Goal: Transaction & Acquisition: Purchase product/service

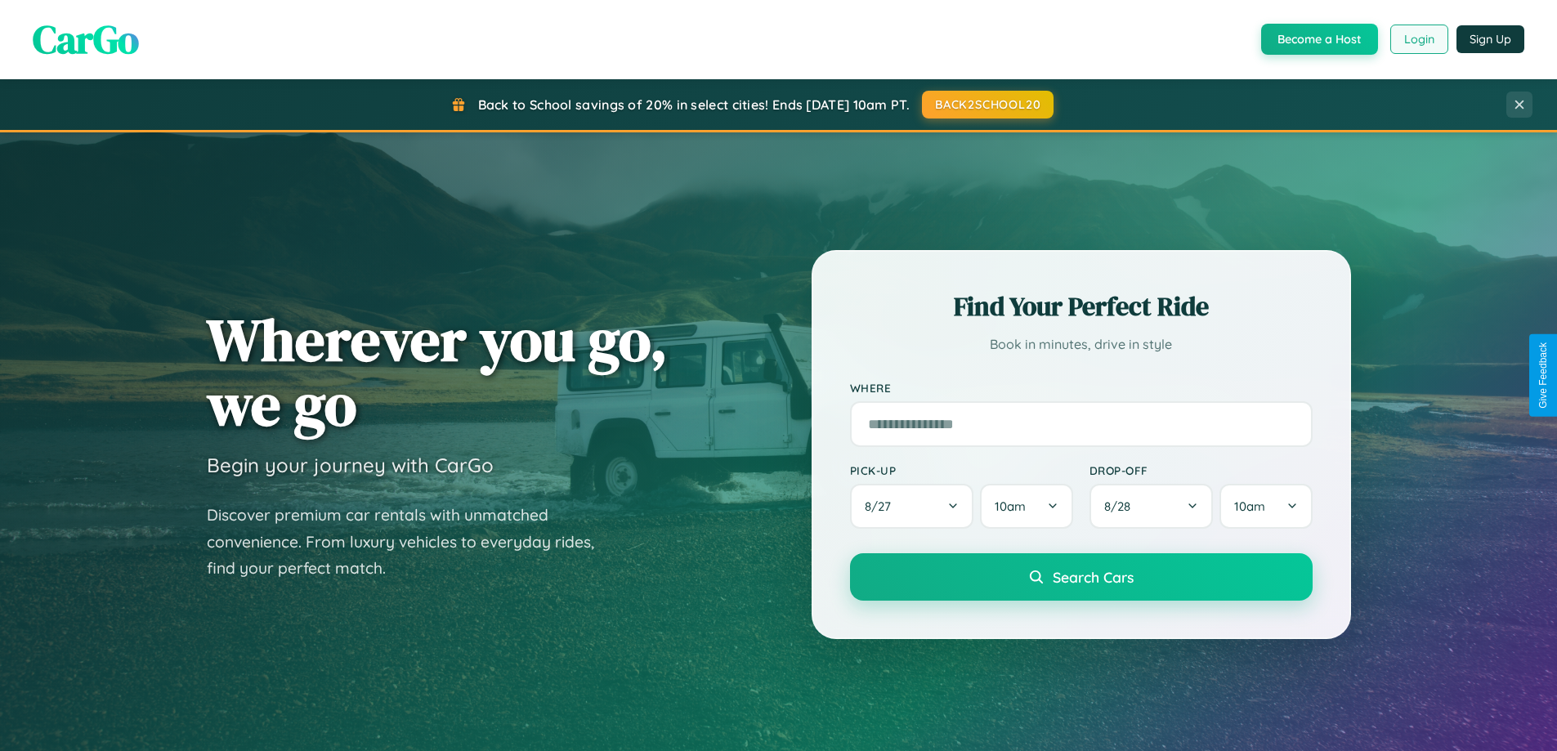
click at [1418, 39] on button "Login" at bounding box center [1420, 39] width 58 height 29
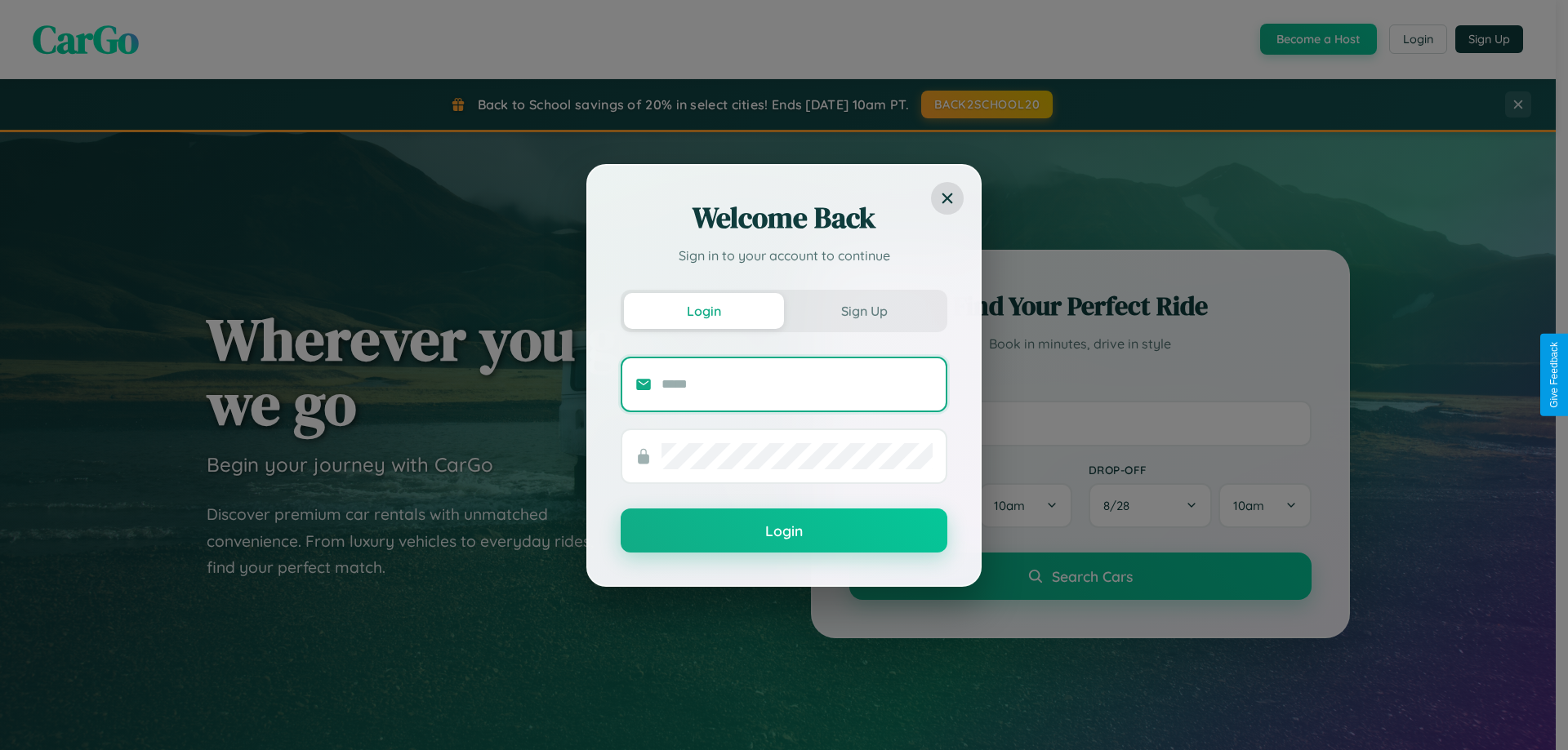
click at [797, 383] on input "text" at bounding box center [796, 384] width 271 height 26
type input "**********"
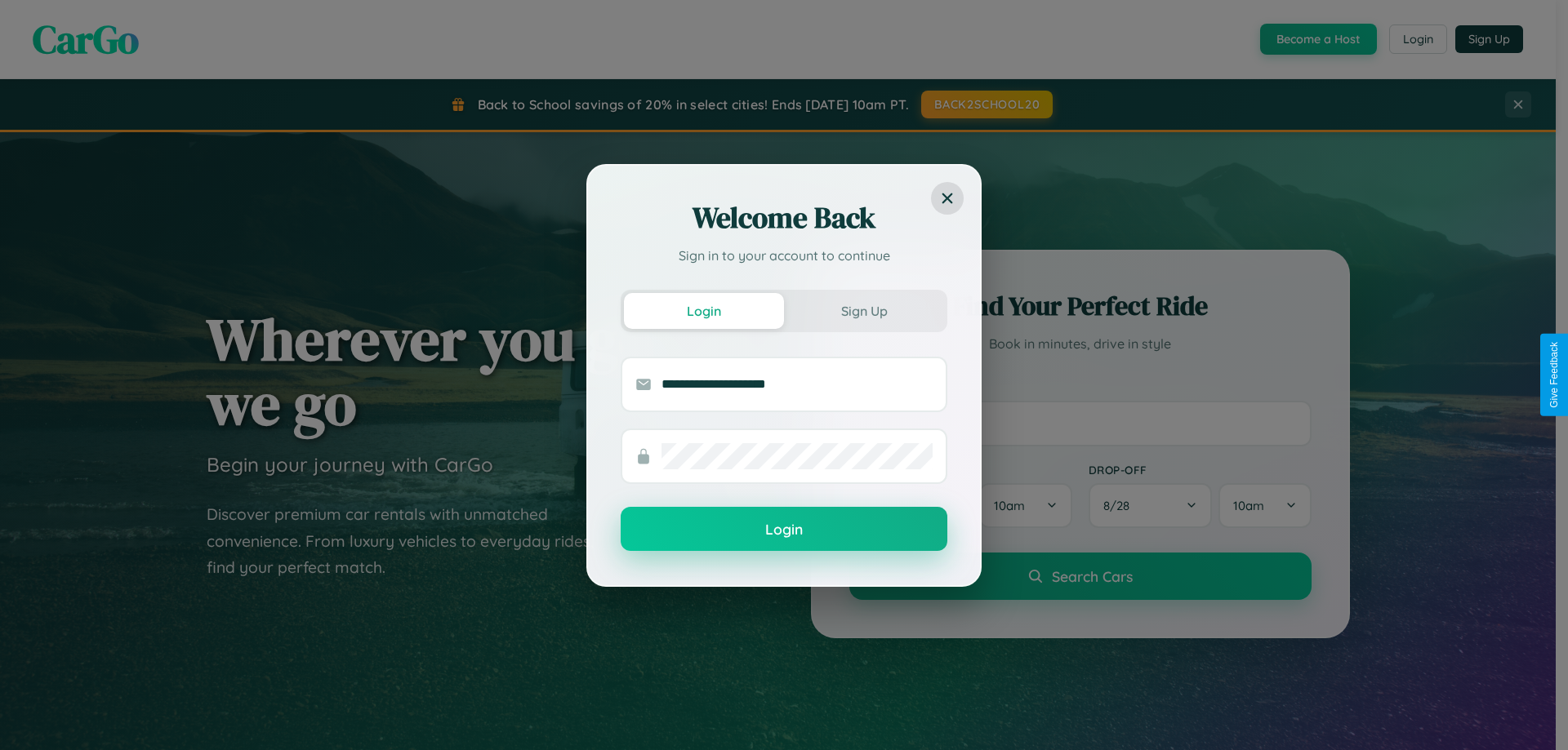
click at [784, 530] on button "Login" at bounding box center [783, 529] width 327 height 44
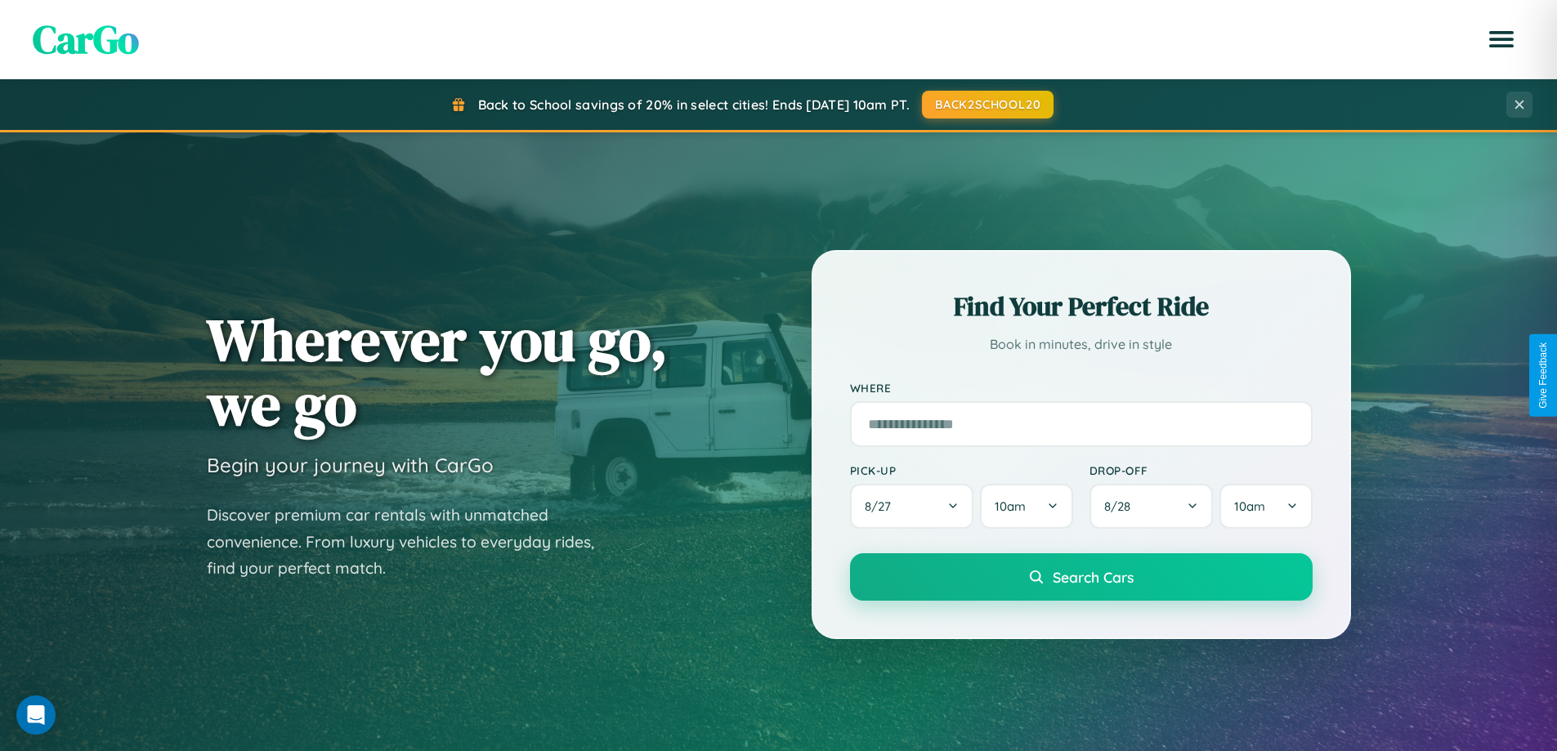
scroll to position [3146, 0]
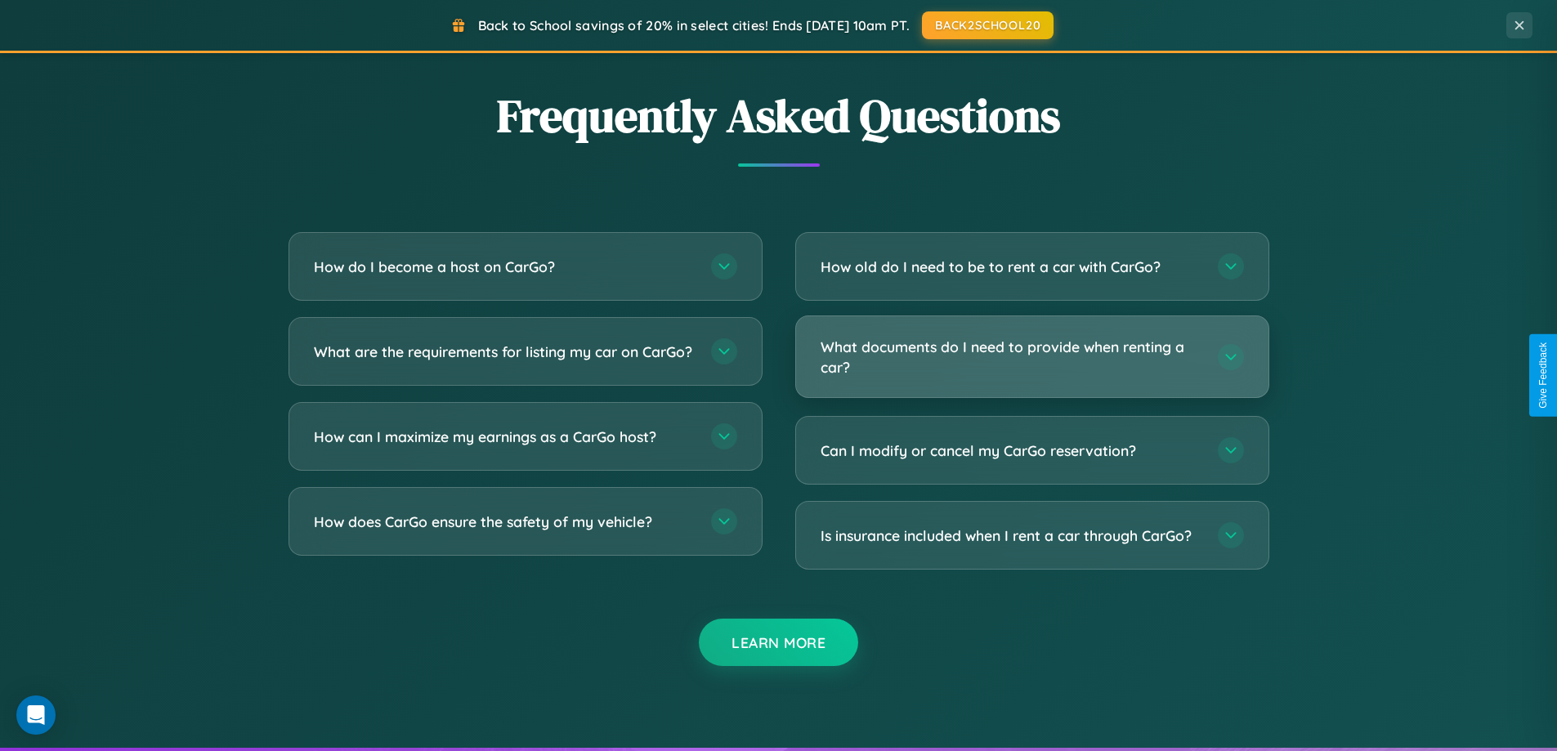
click at [1032, 358] on h3 "What documents do I need to provide when renting a car?" at bounding box center [1011, 357] width 381 height 40
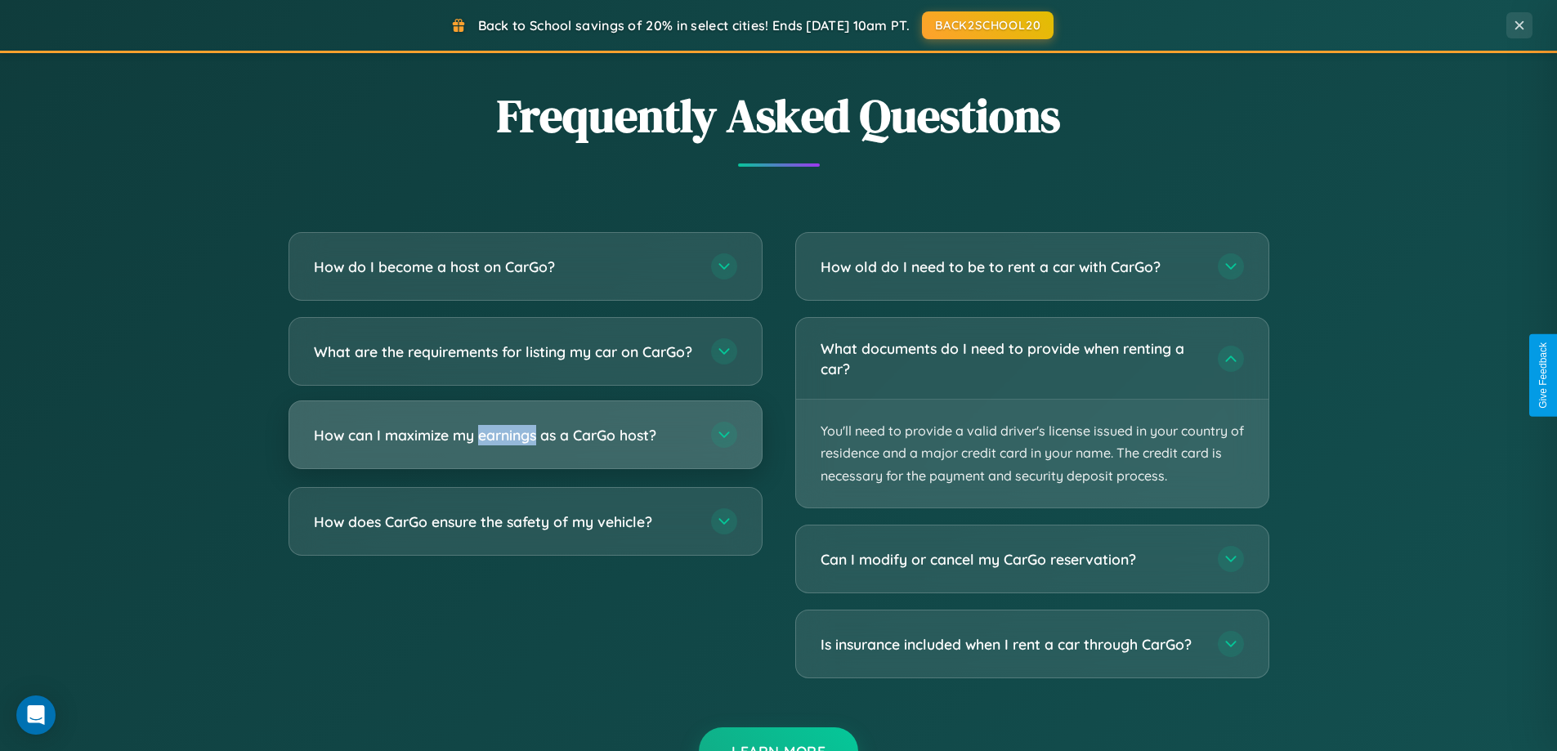
click at [525, 446] on h3 "How can I maximize my earnings as a CarGo host?" at bounding box center [504, 435] width 381 height 20
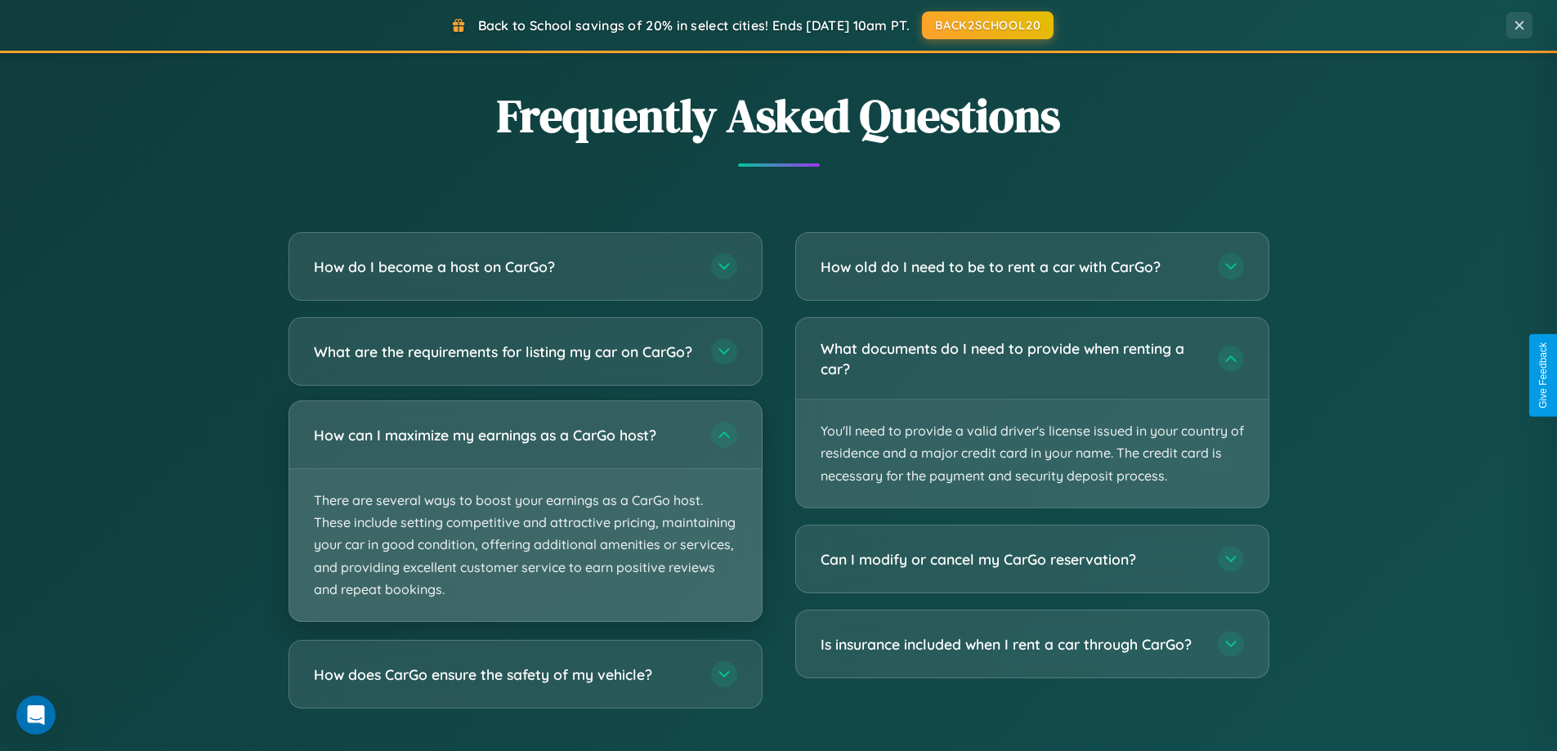
click at [525, 525] on p "There are several ways to boost your earnings as a CarGo host. These include se…" at bounding box center [525, 545] width 473 height 152
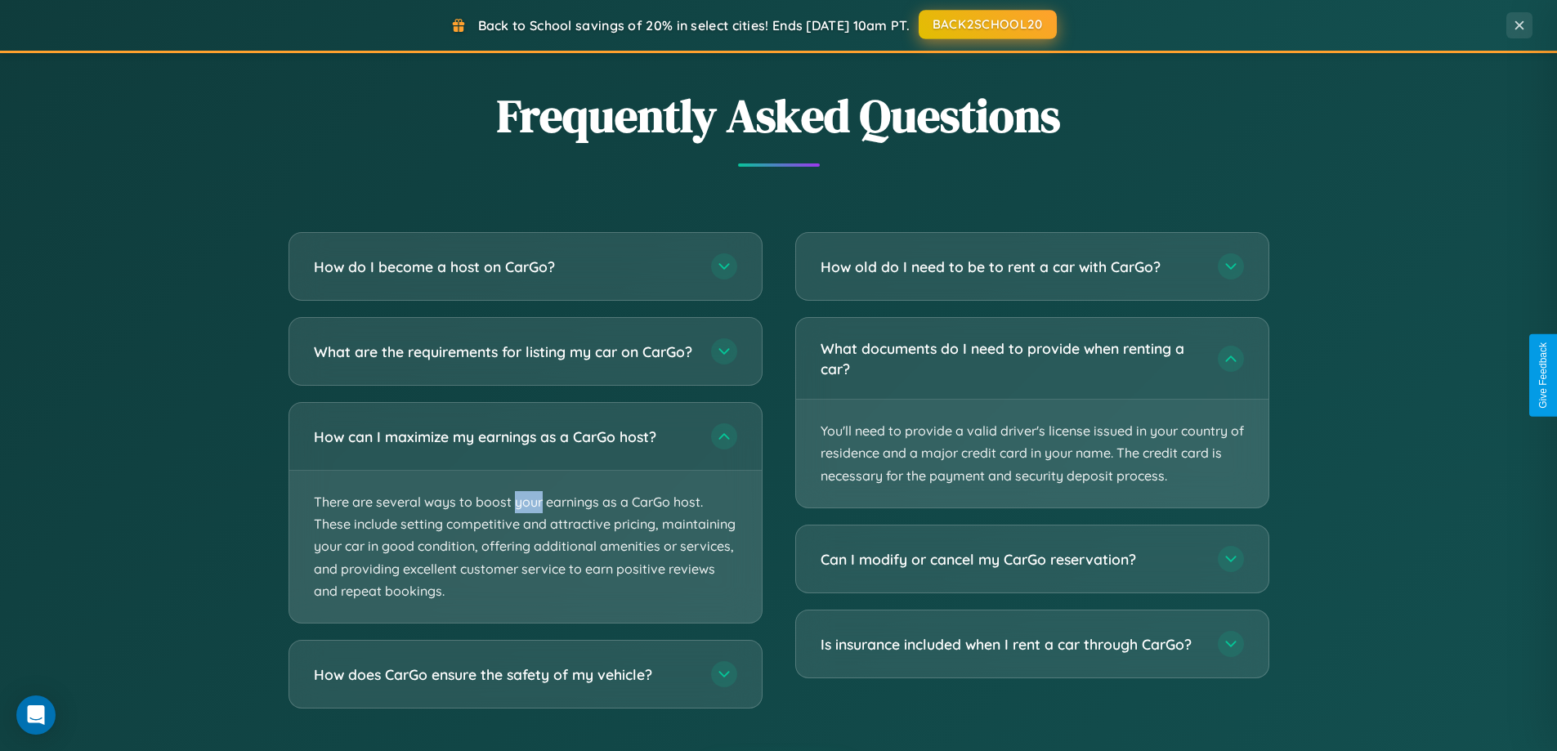
click at [987, 25] on button "BACK2SCHOOL20" at bounding box center [988, 24] width 138 height 29
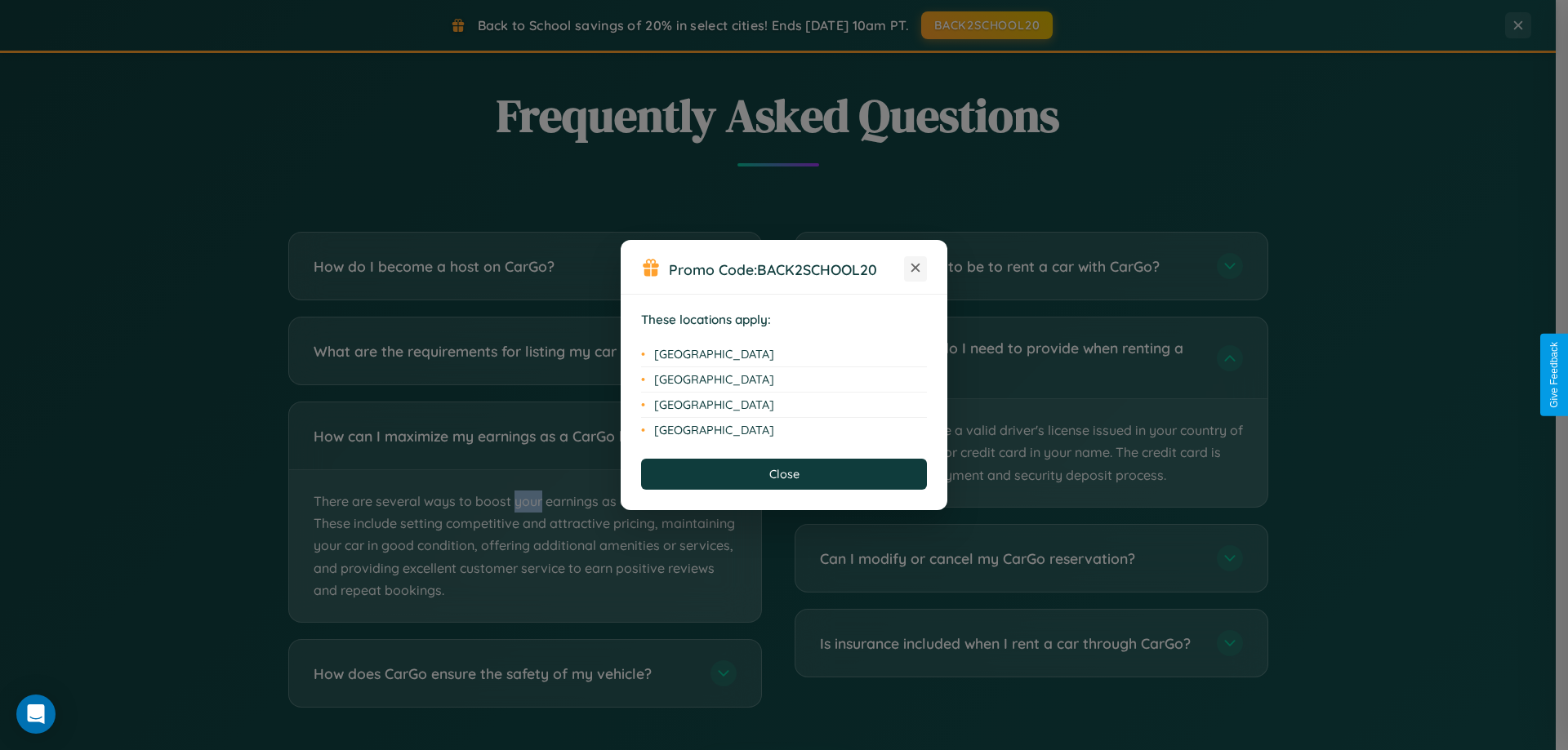
click at [915, 269] on icon at bounding box center [915, 268] width 9 height 9
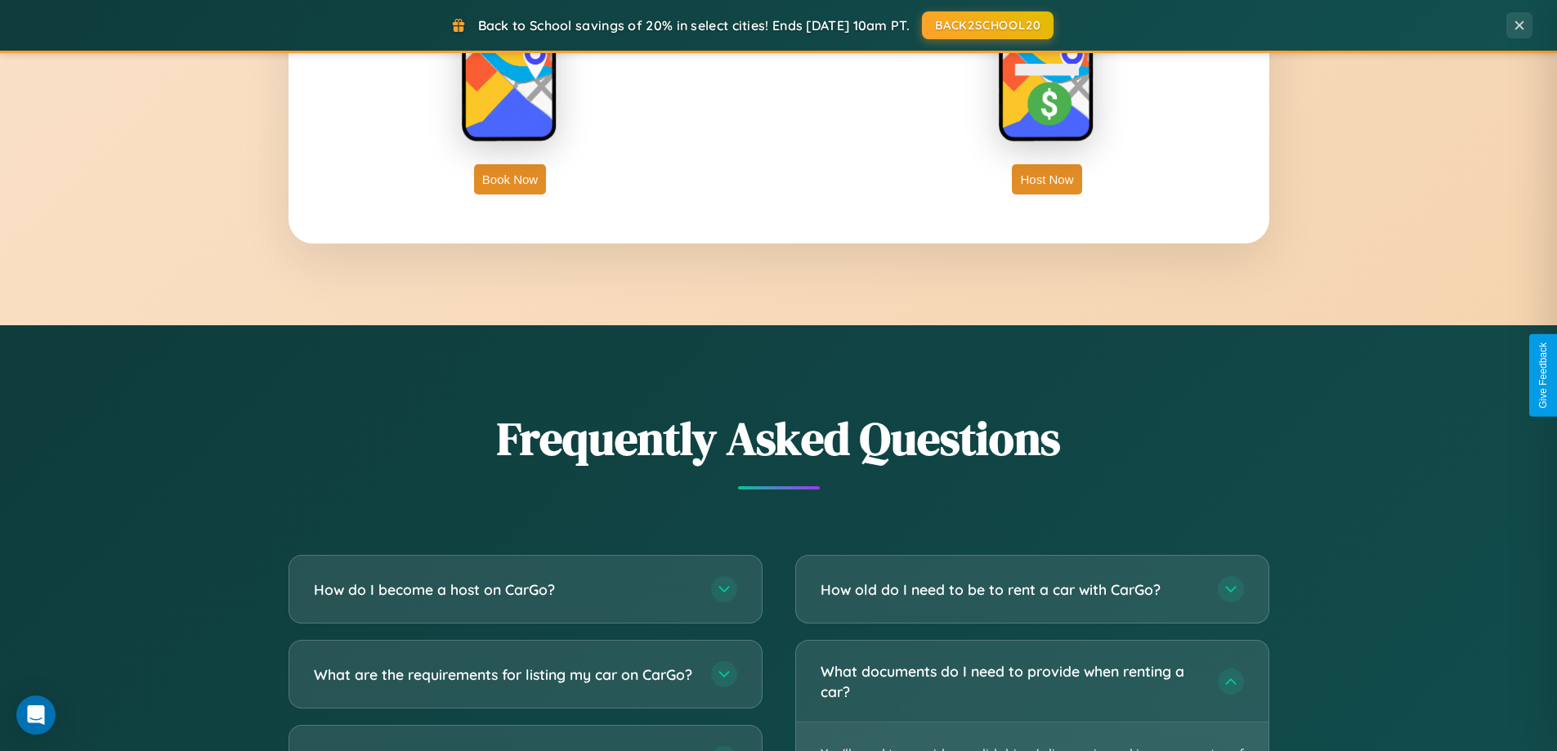
scroll to position [705, 0]
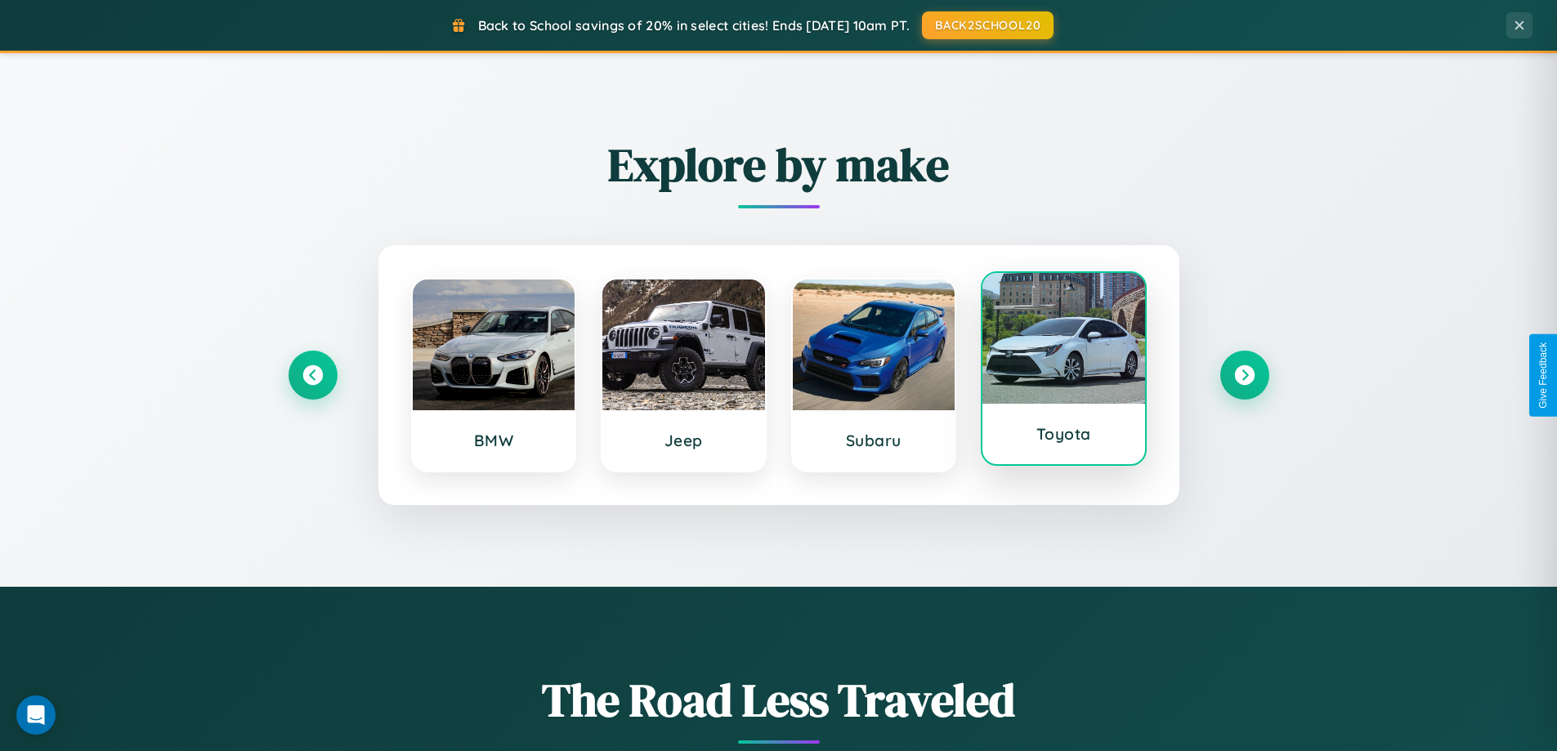
click at [1064, 370] on div at bounding box center [1064, 338] width 163 height 131
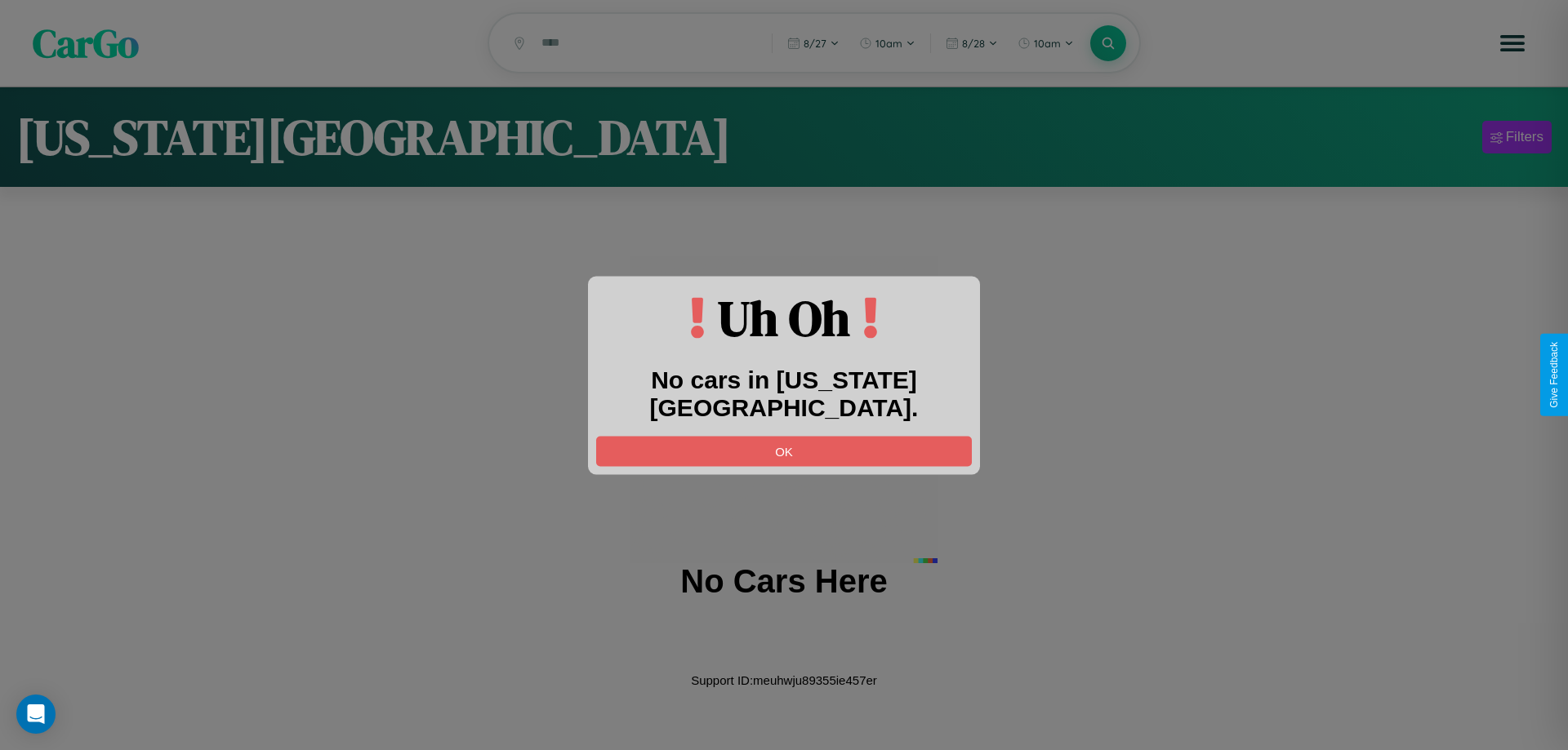
click at [1516, 140] on div at bounding box center [784, 375] width 1568 height 750
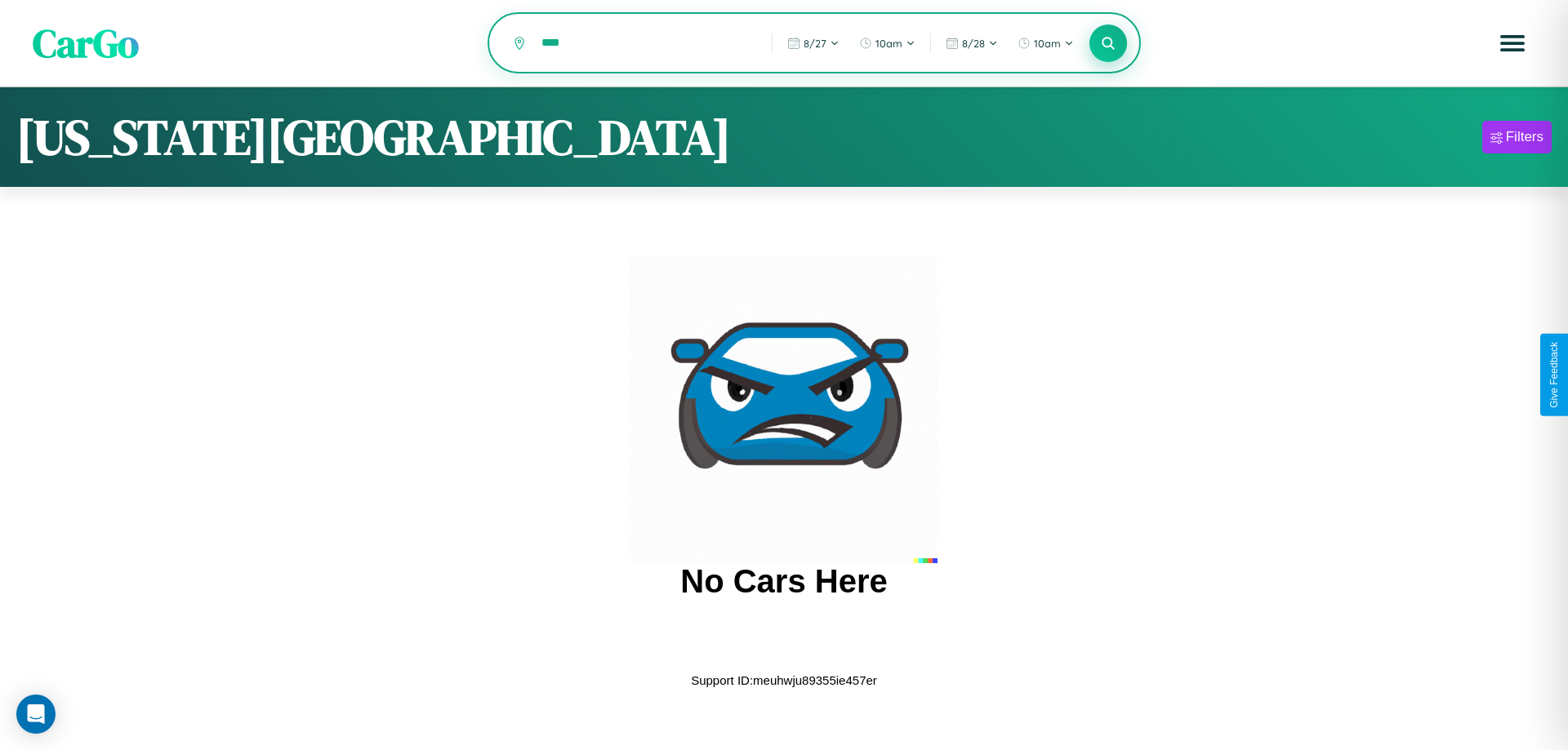
type input "****"
click at [1108, 44] on icon at bounding box center [1108, 43] width 16 height 16
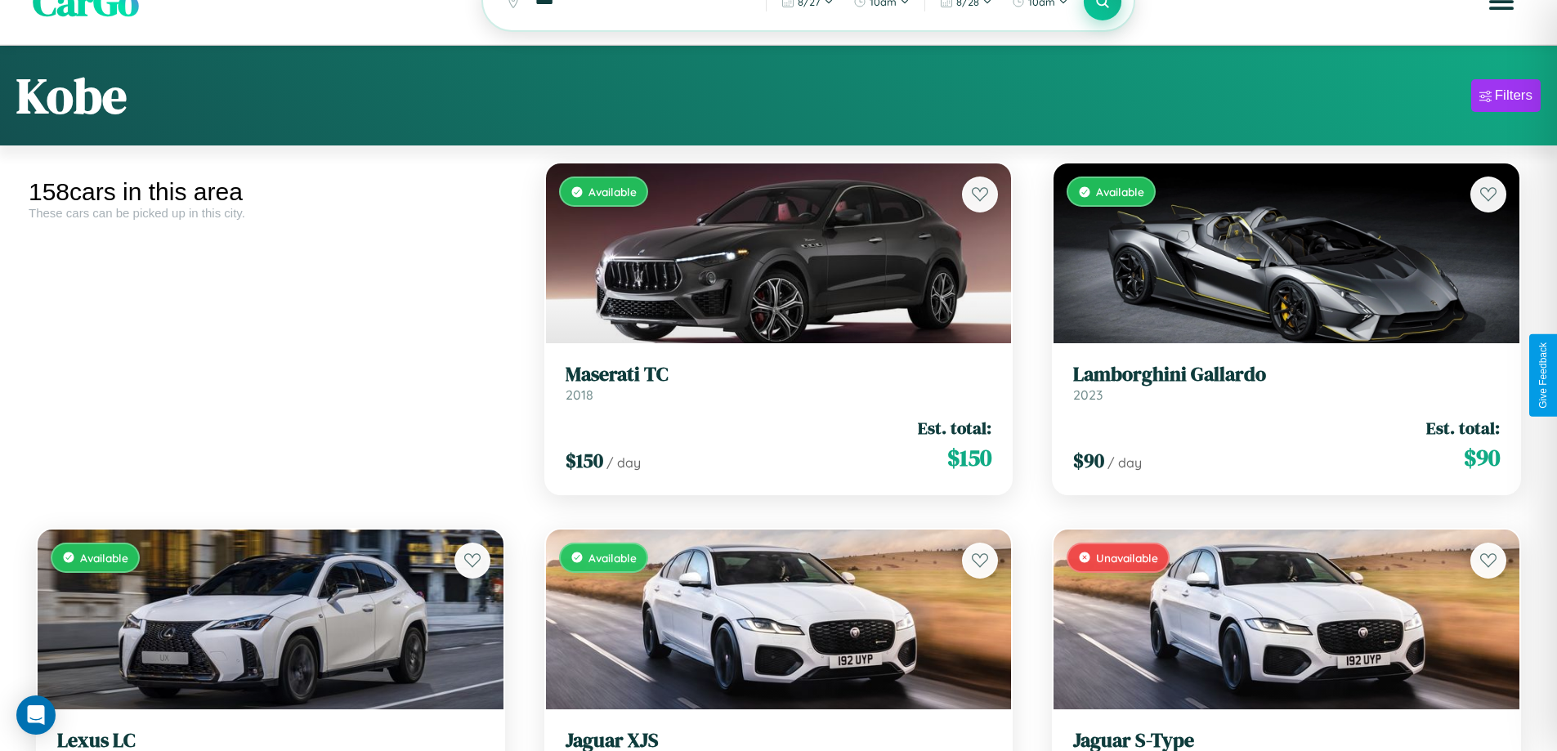
scroll to position [99, 0]
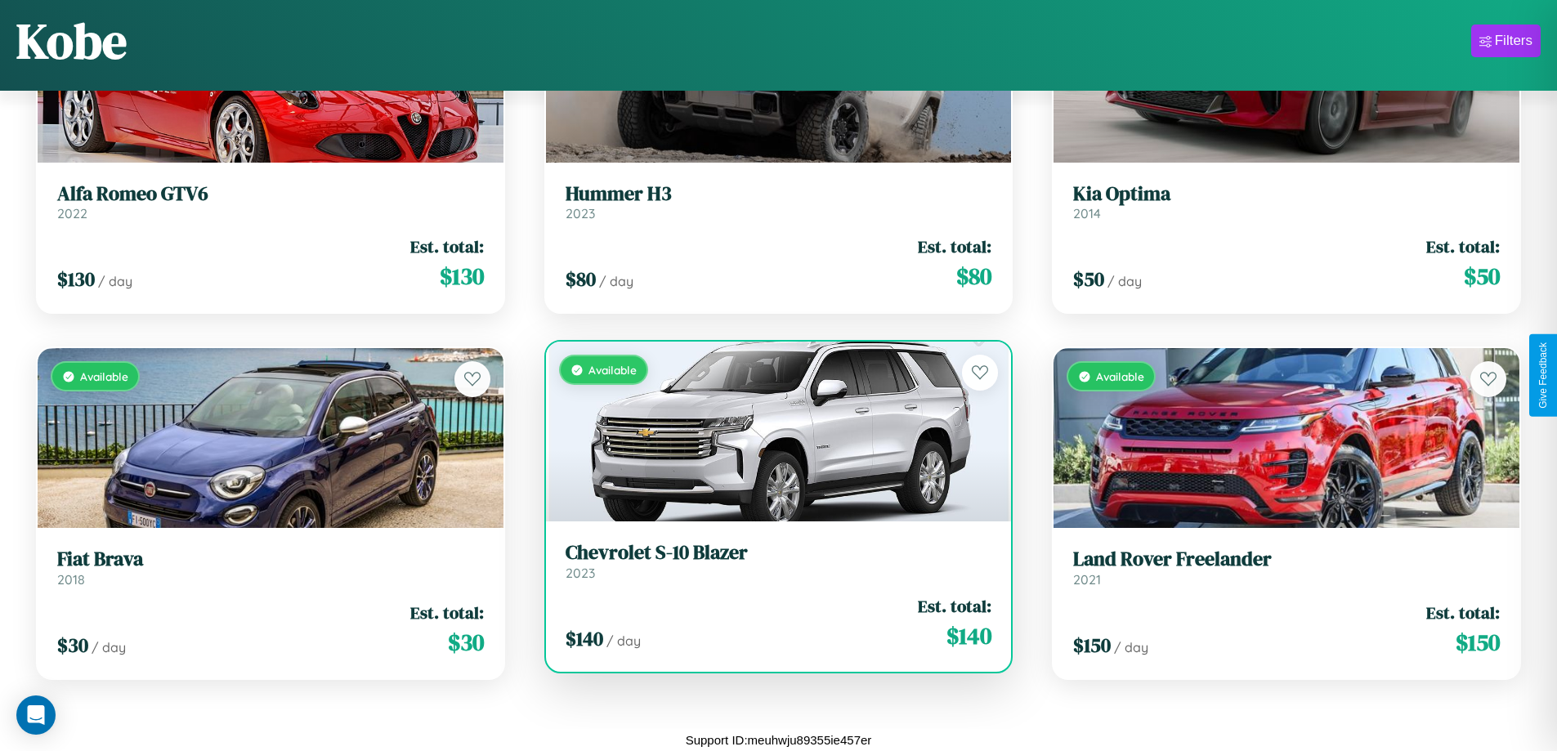
click at [772, 565] on link "Chevrolet S-10 Blazer 2023" at bounding box center [779, 561] width 427 height 40
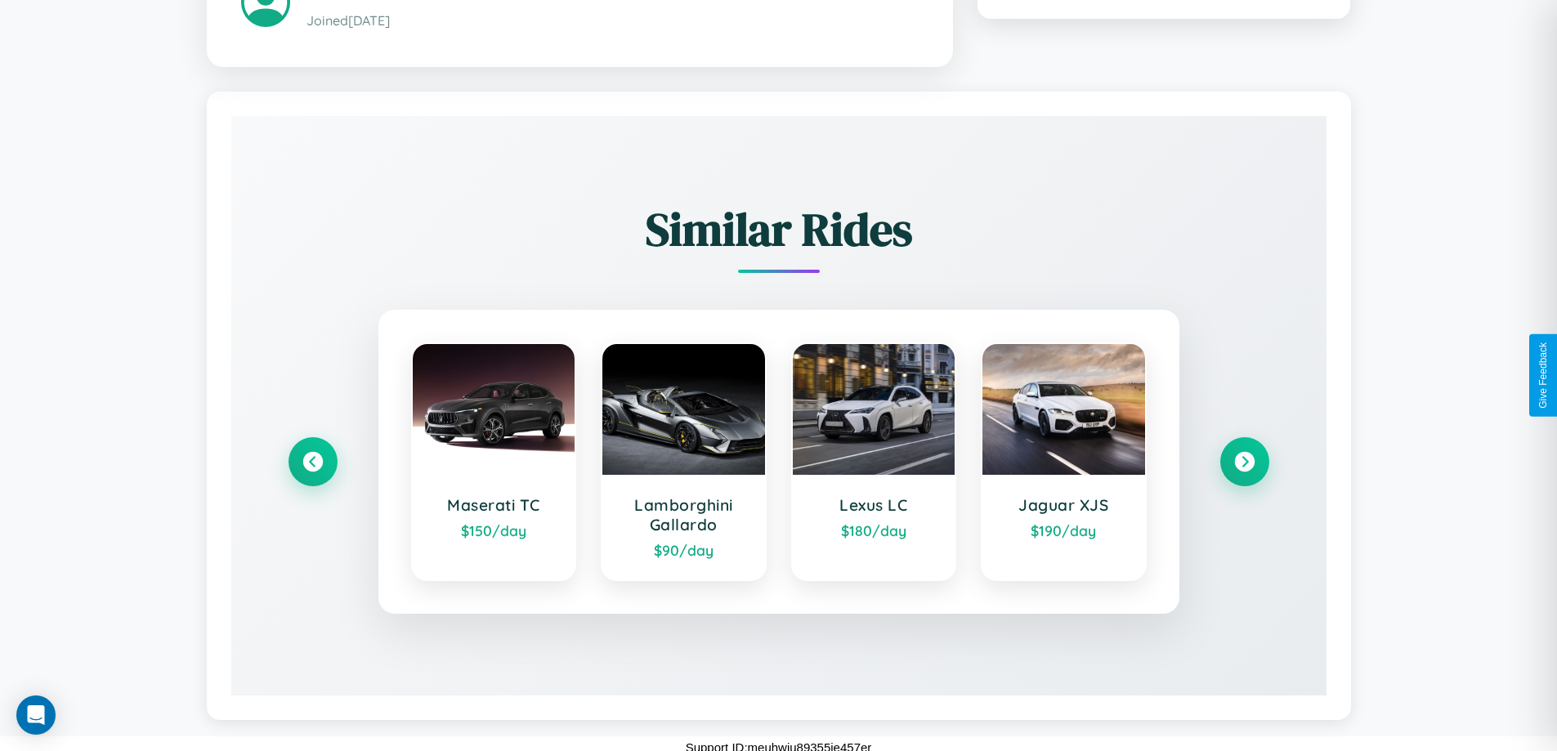
scroll to position [971, 0]
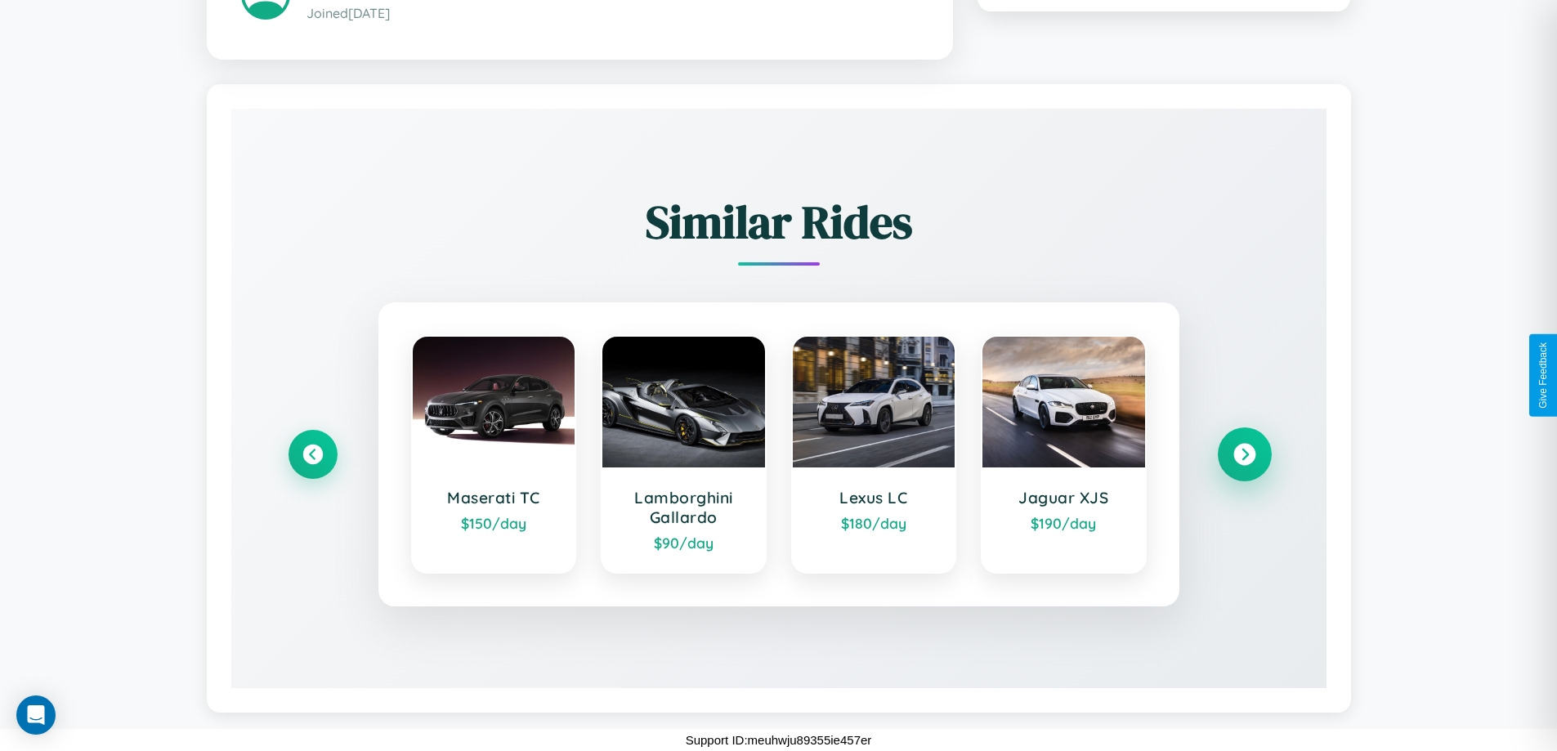
click at [1244, 454] on icon at bounding box center [1245, 455] width 22 height 22
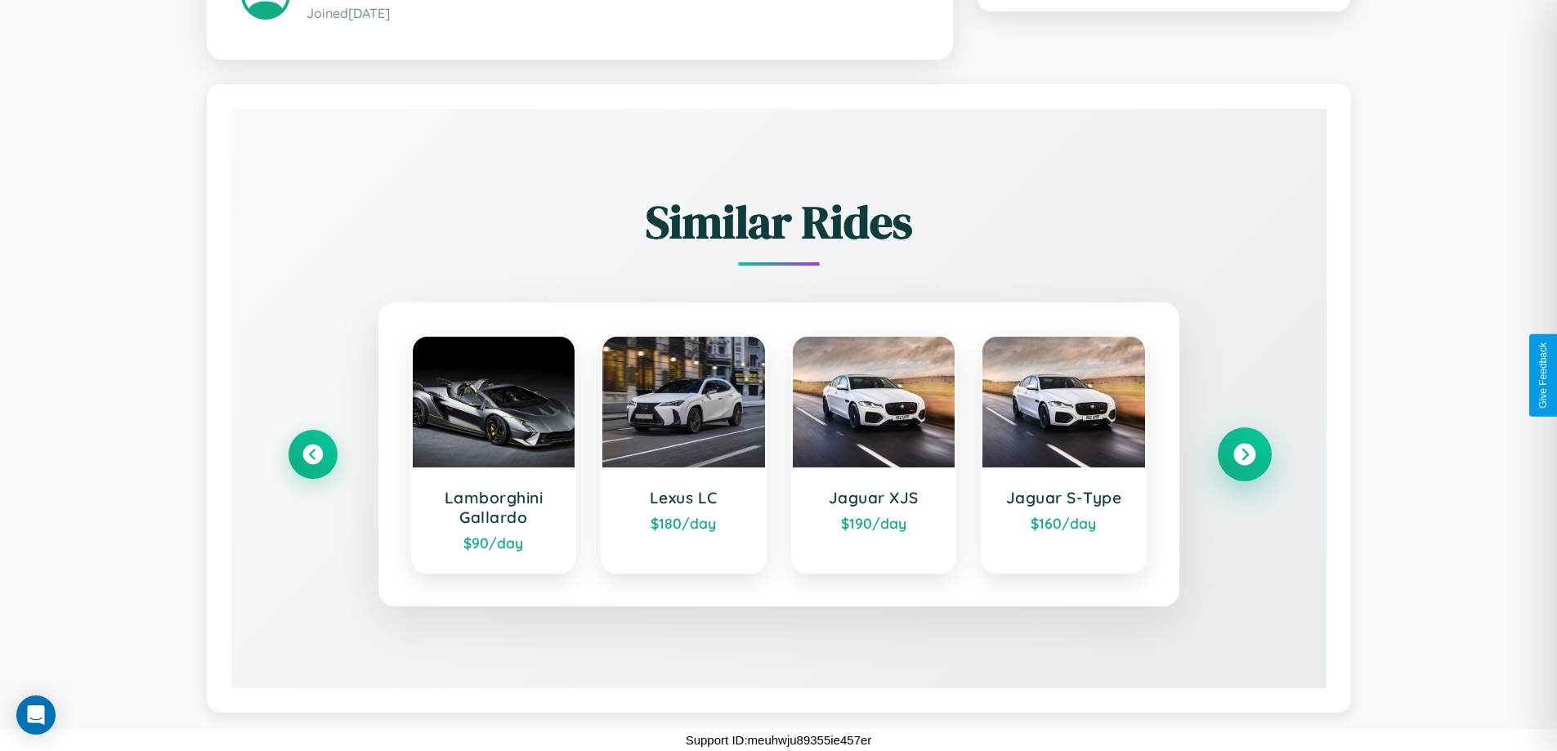
click at [1244, 454] on icon at bounding box center [1245, 455] width 22 height 22
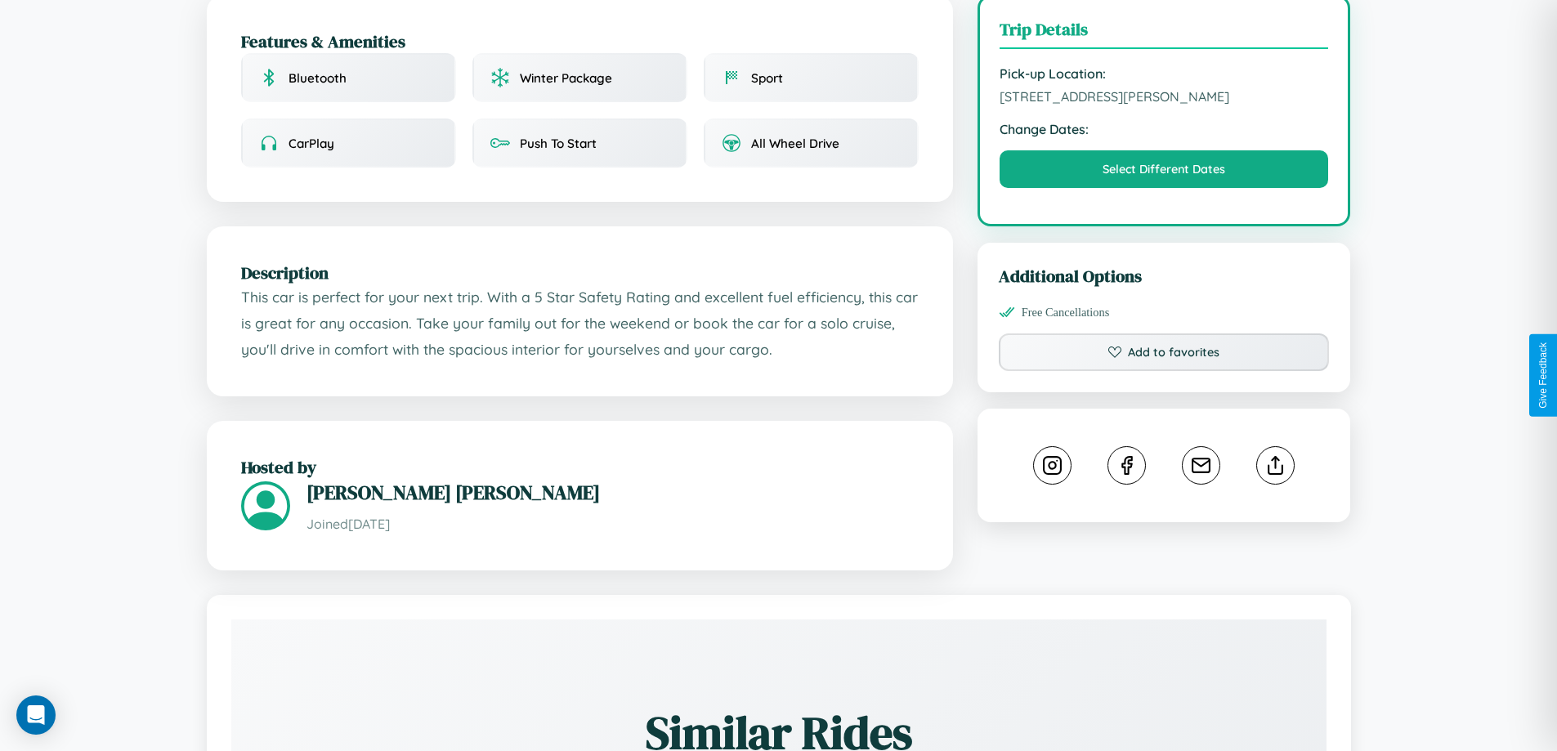
scroll to position [437, 0]
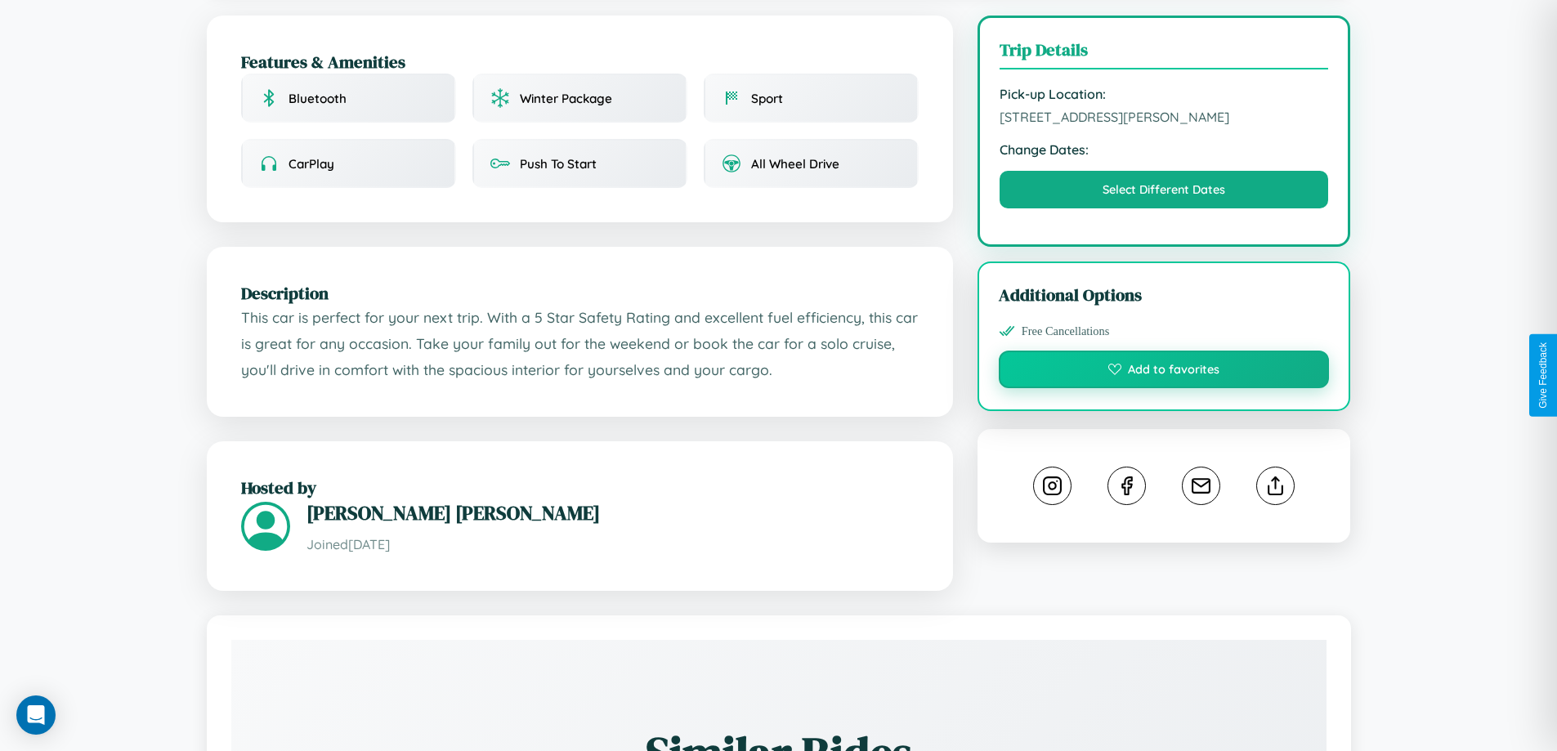
click at [1164, 375] on button "Add to favorites" at bounding box center [1164, 370] width 331 height 38
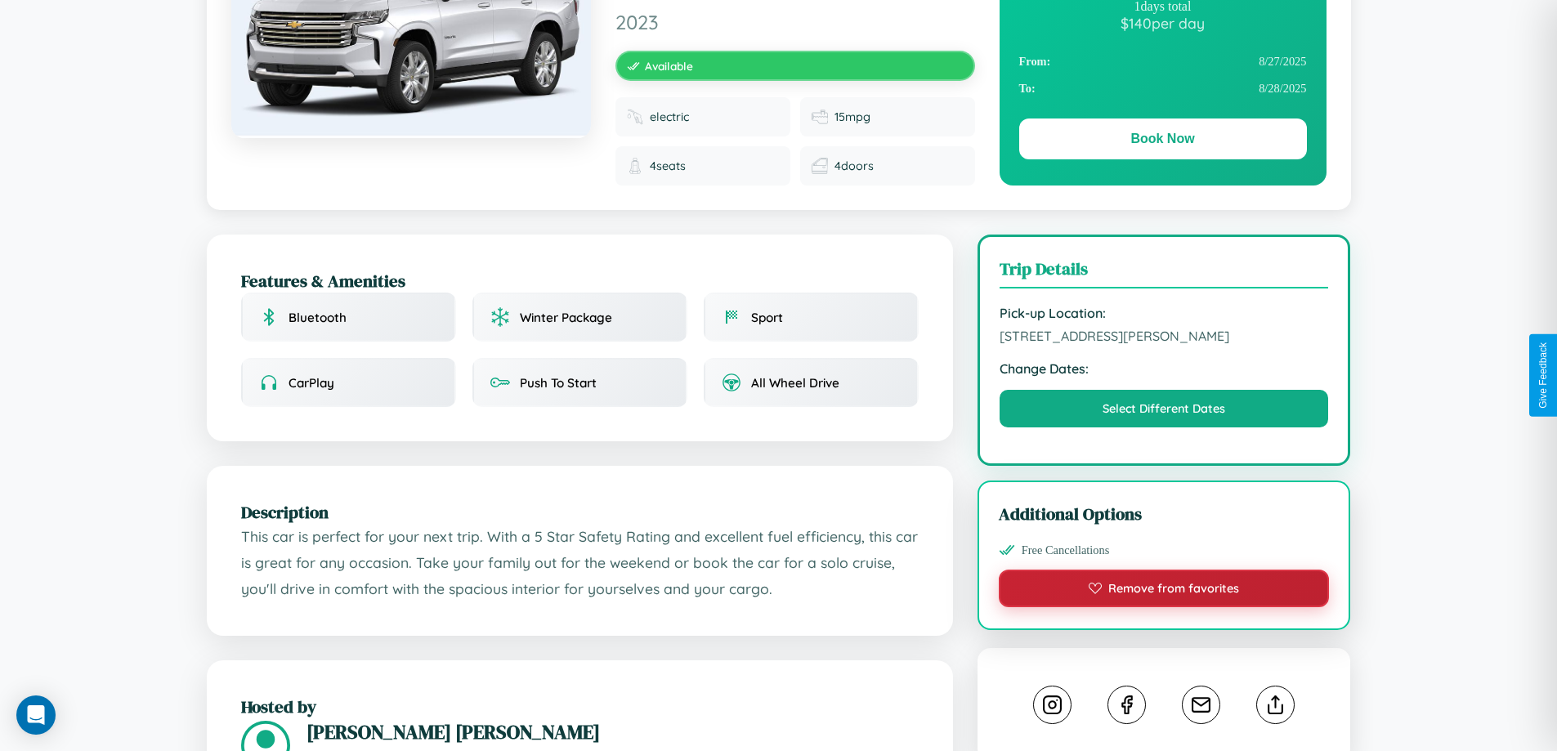
scroll to position [181, 0]
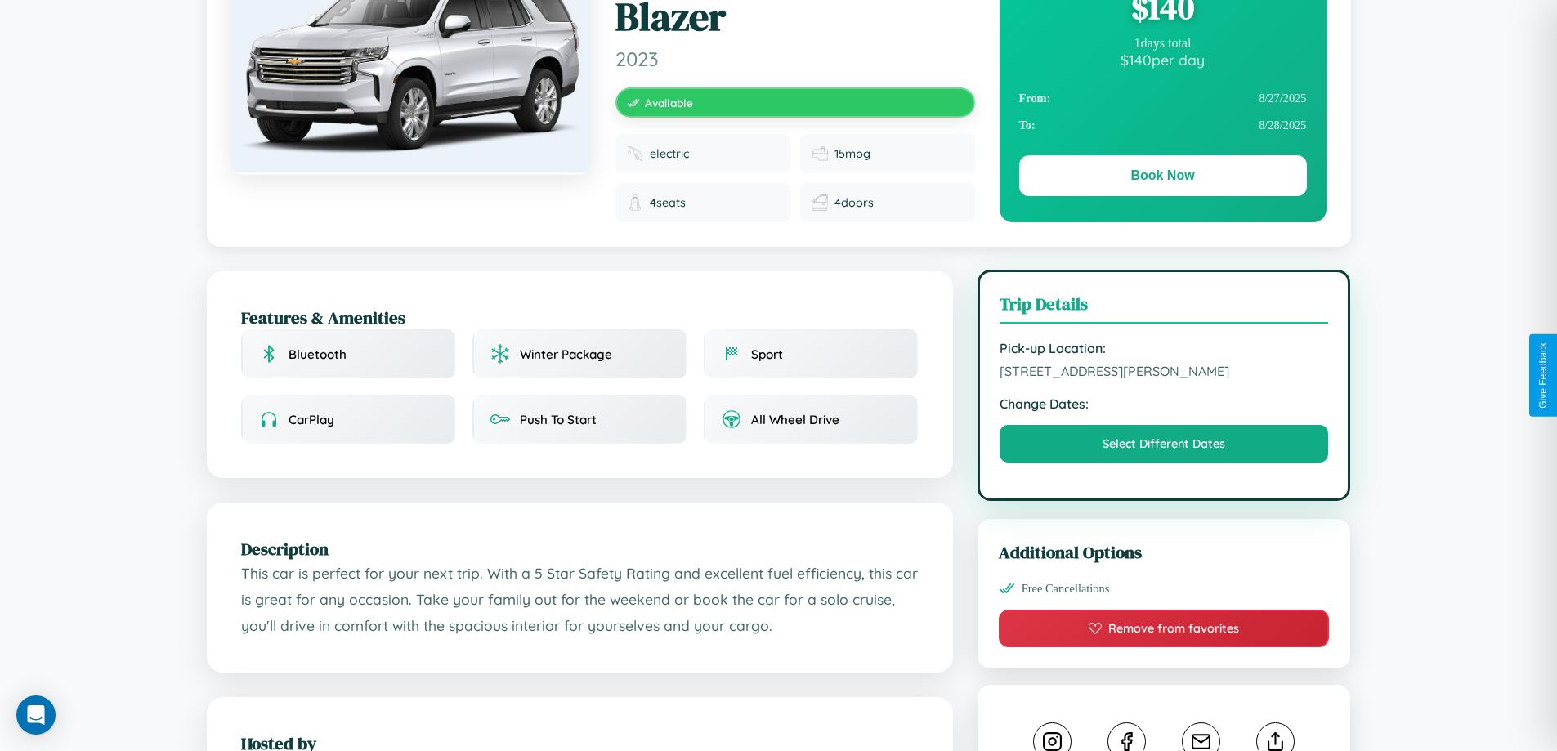
click at [1164, 374] on span "9438 Meadow Lane Kobe 39381 Japan" at bounding box center [1164, 371] width 329 height 16
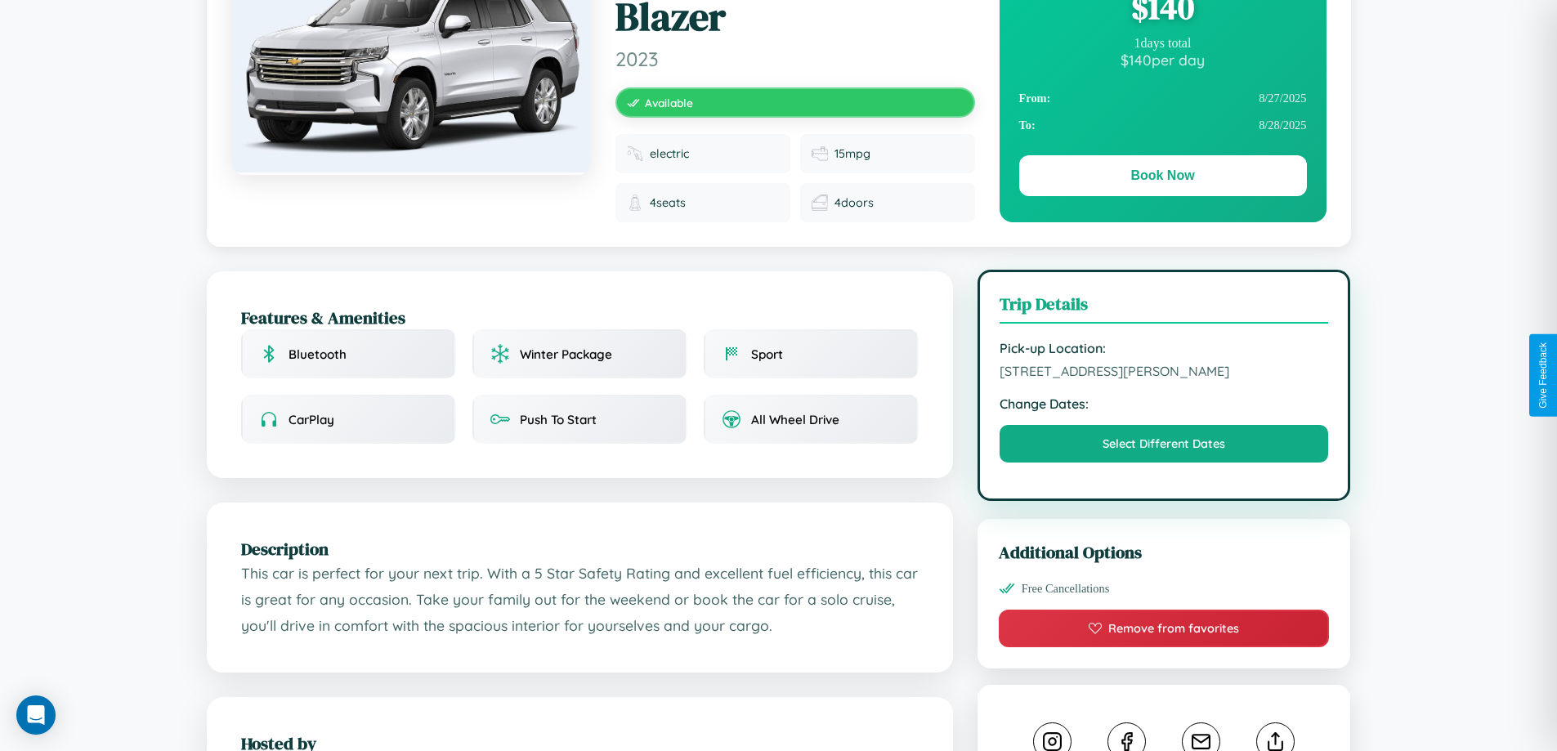
click at [1164, 374] on span "9438 Meadow Lane Kobe 39381 Japan" at bounding box center [1164, 371] width 329 height 16
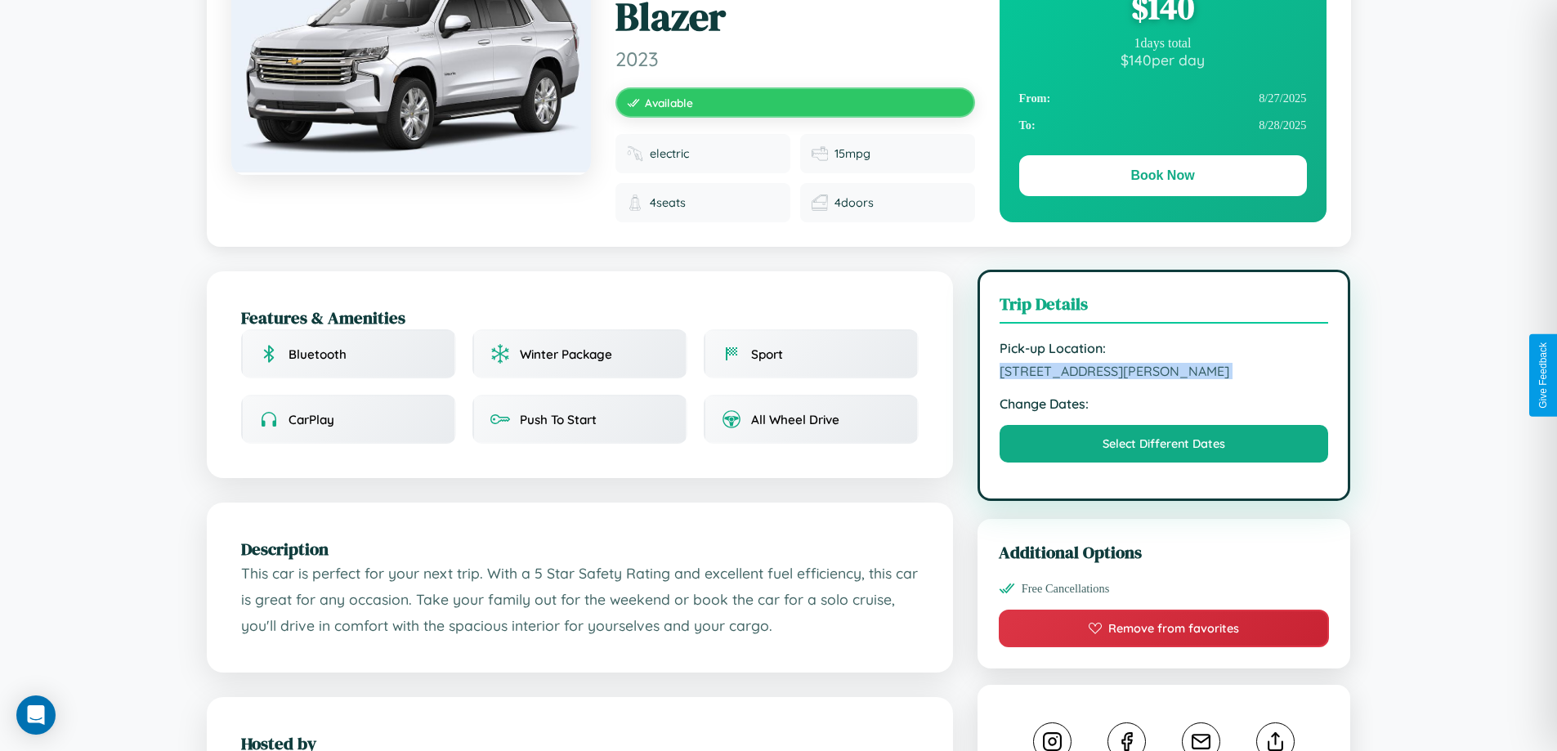
click at [1164, 374] on span "9438 Meadow Lane Kobe 39381 Japan" at bounding box center [1164, 371] width 329 height 16
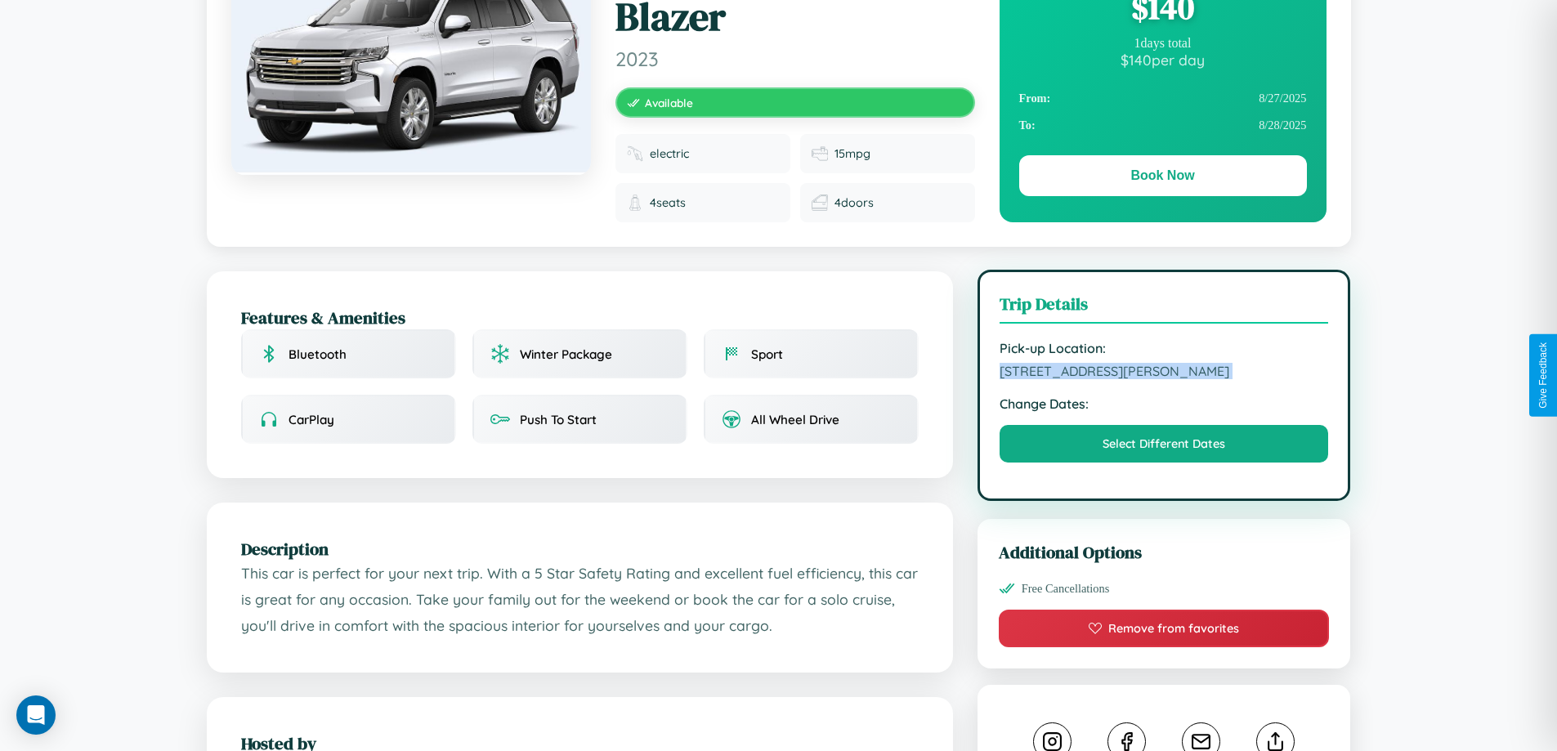
click at [1164, 374] on span "9438 Meadow Lane Kobe 39381 Japan" at bounding box center [1164, 371] width 329 height 16
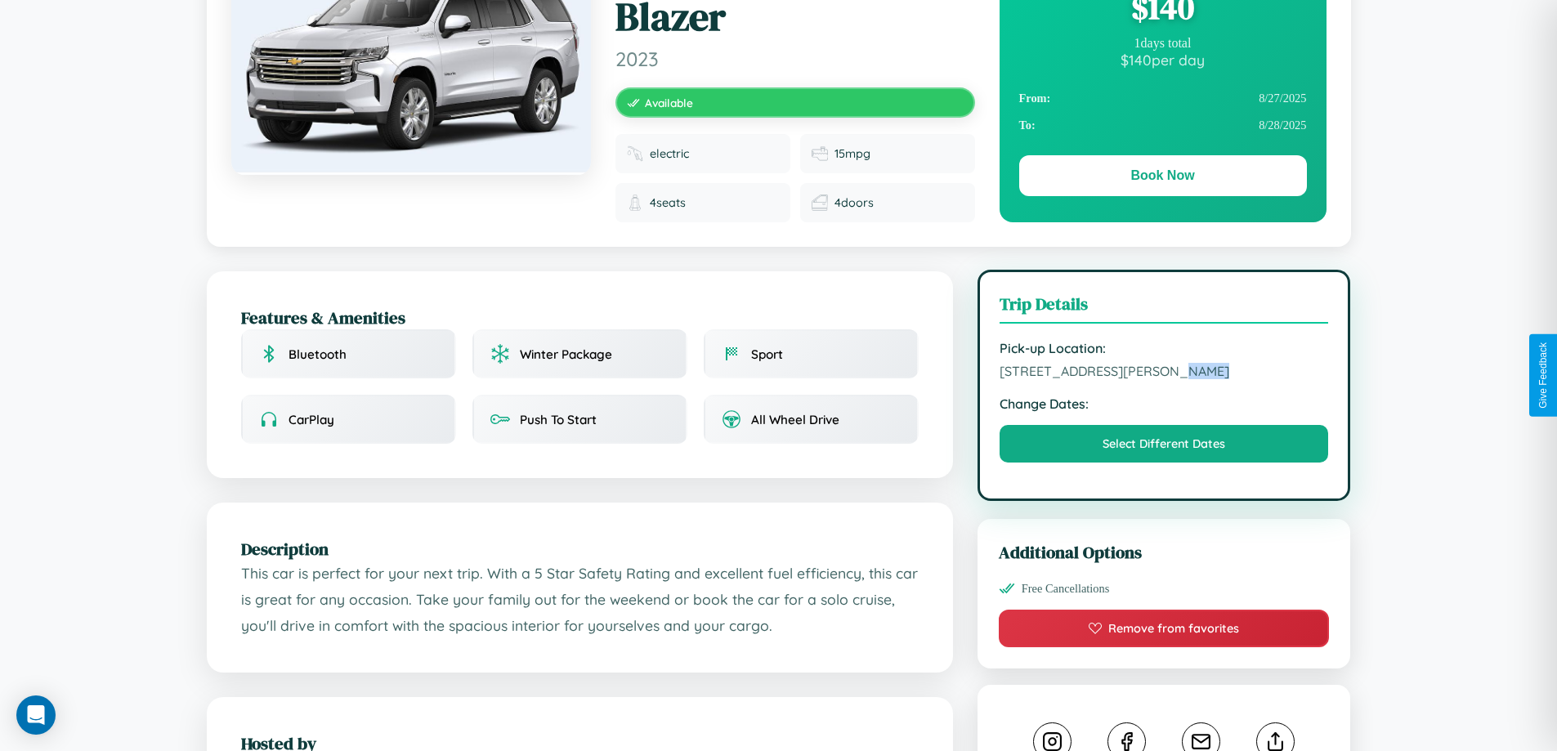
click at [1164, 374] on span "9438 Meadow Lane Kobe 39381 Japan" at bounding box center [1164, 371] width 329 height 16
